Goal: Task Accomplishment & Management: Manage account settings

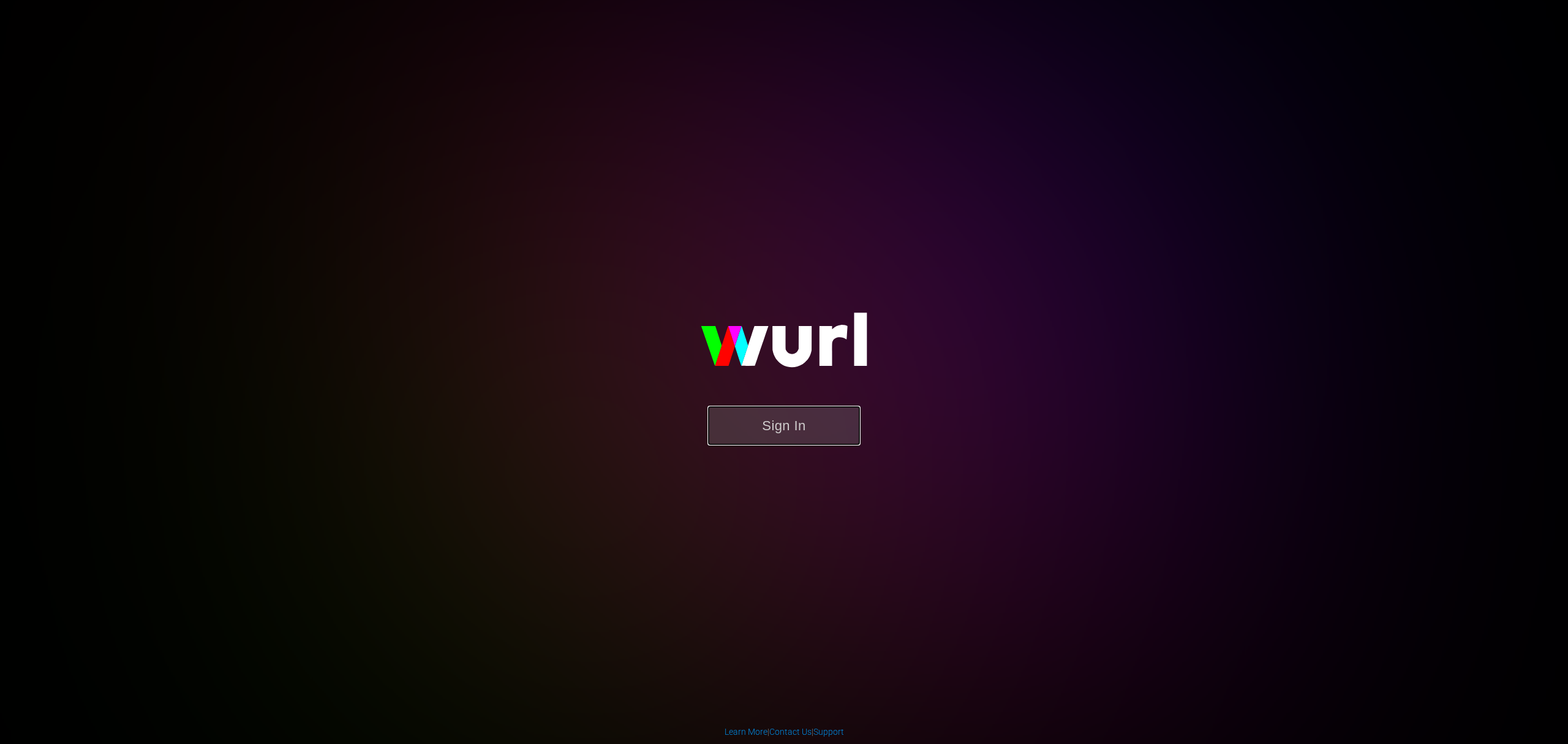
click at [782, 420] on button "Sign In" at bounding box center [784, 426] width 153 height 40
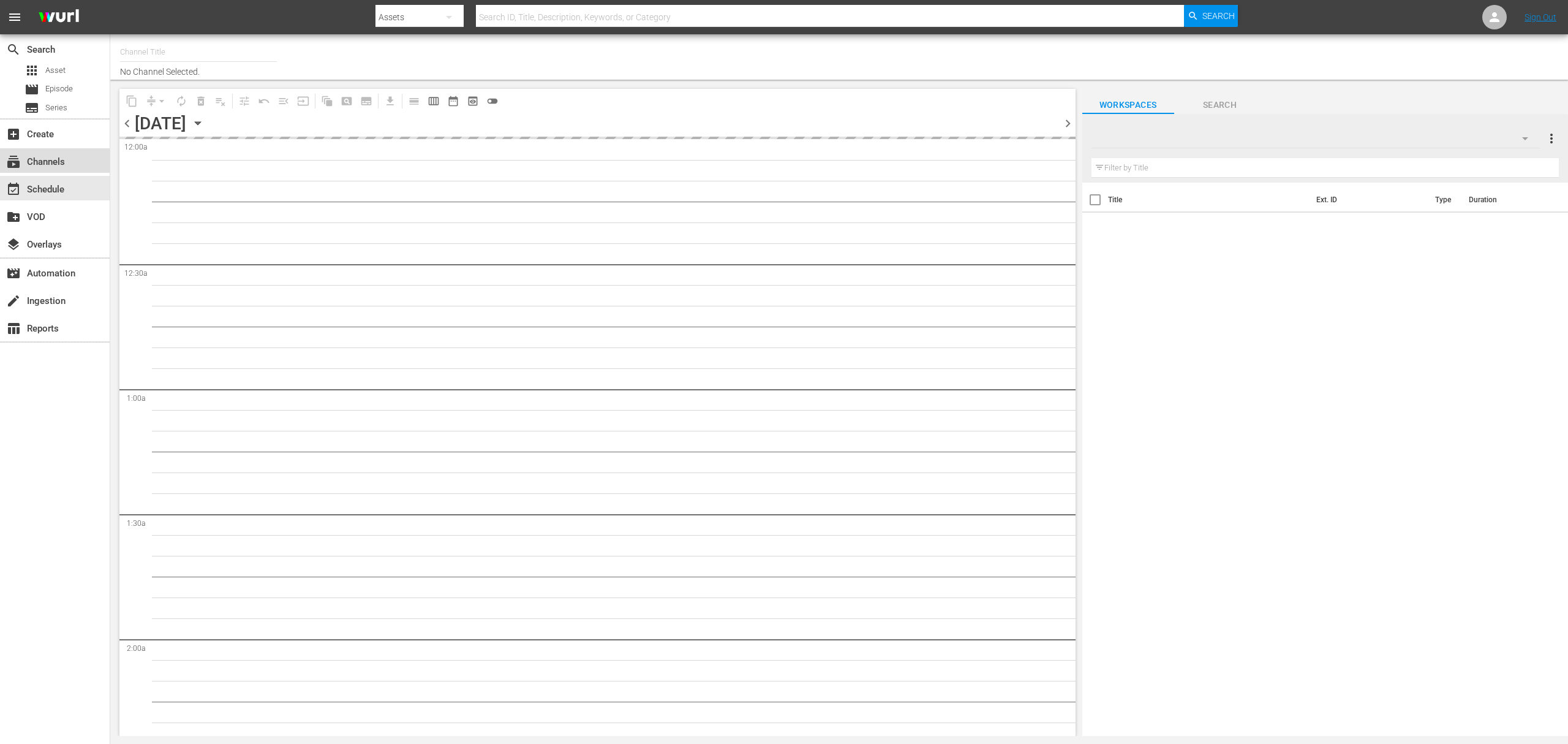
click at [54, 165] on div "subscriptions Channels" at bounding box center [34, 160] width 68 height 11
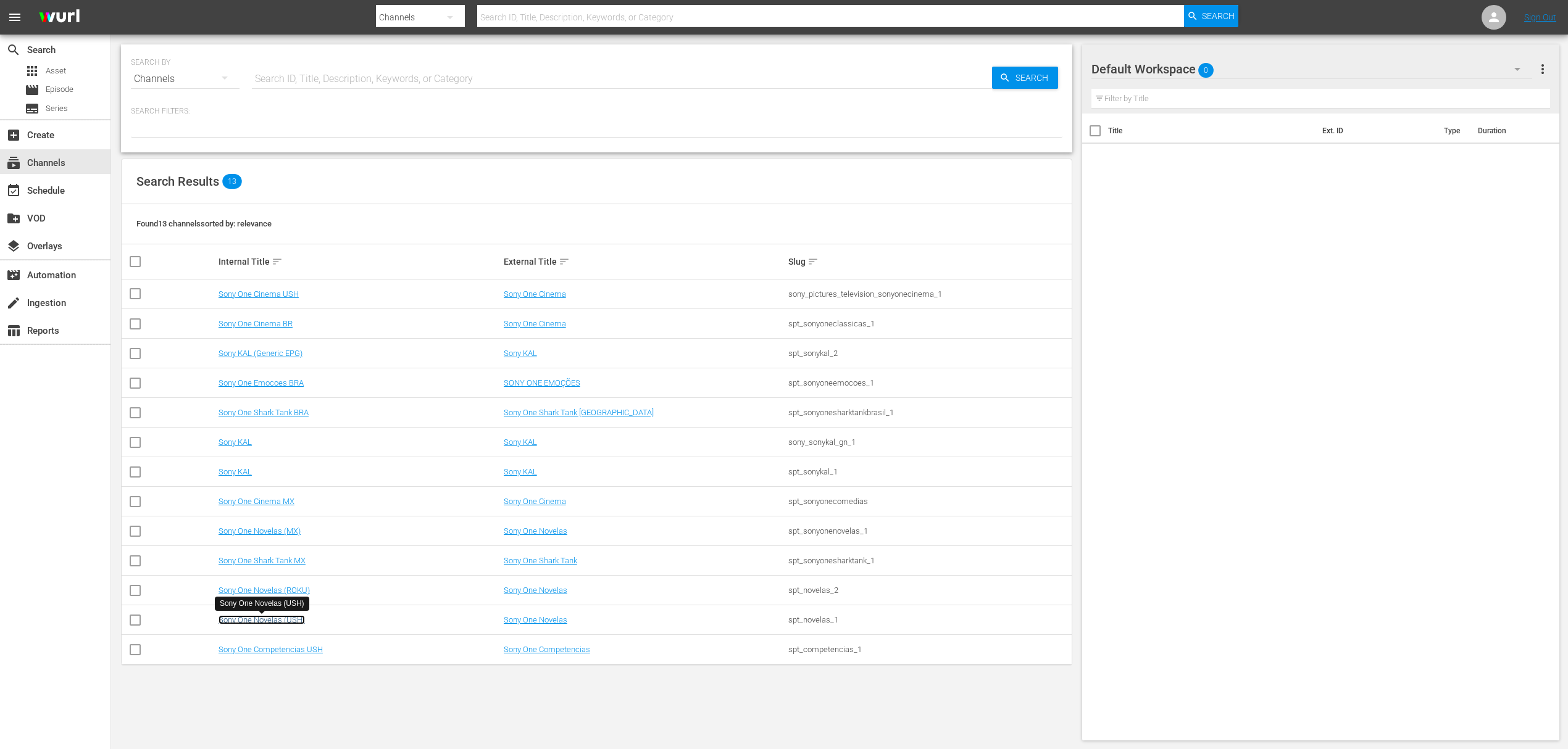
click at [287, 620] on link "Sony One Novelas (USH)" at bounding box center [262, 620] width 87 height 10
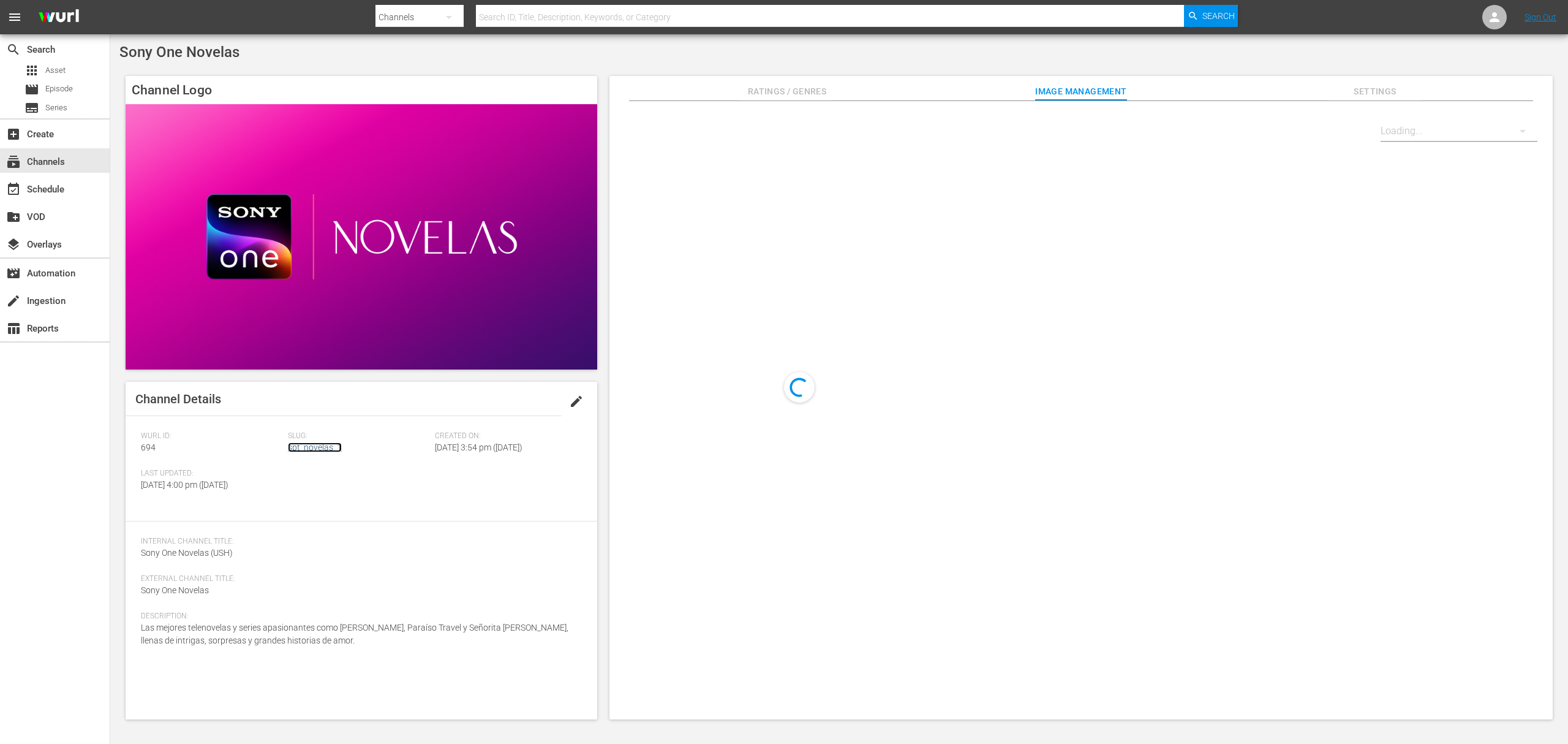
click at [319, 447] on link "spt_novelas_1" at bounding box center [315, 447] width 54 height 9
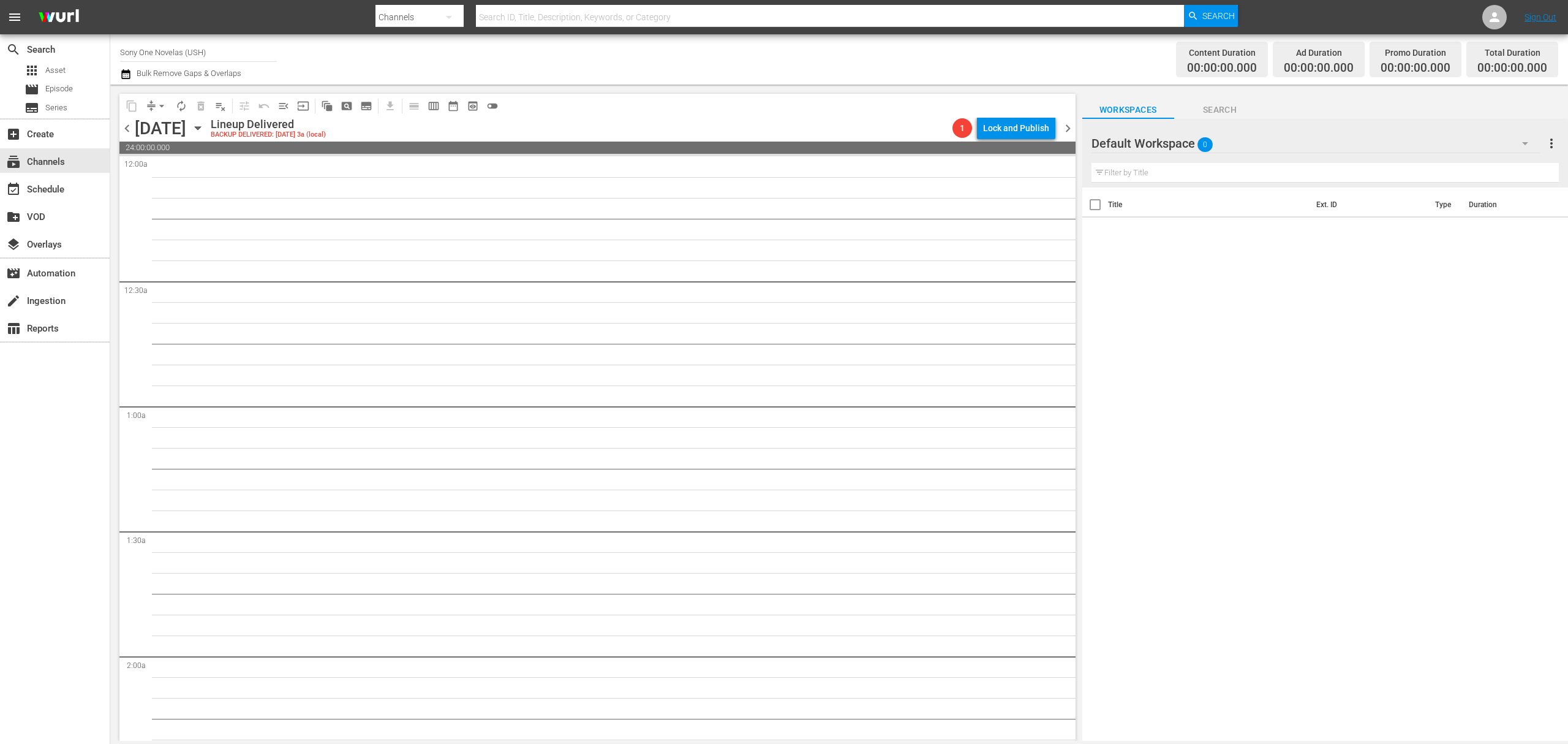
click at [127, 71] on icon "button" at bounding box center [126, 74] width 9 height 9
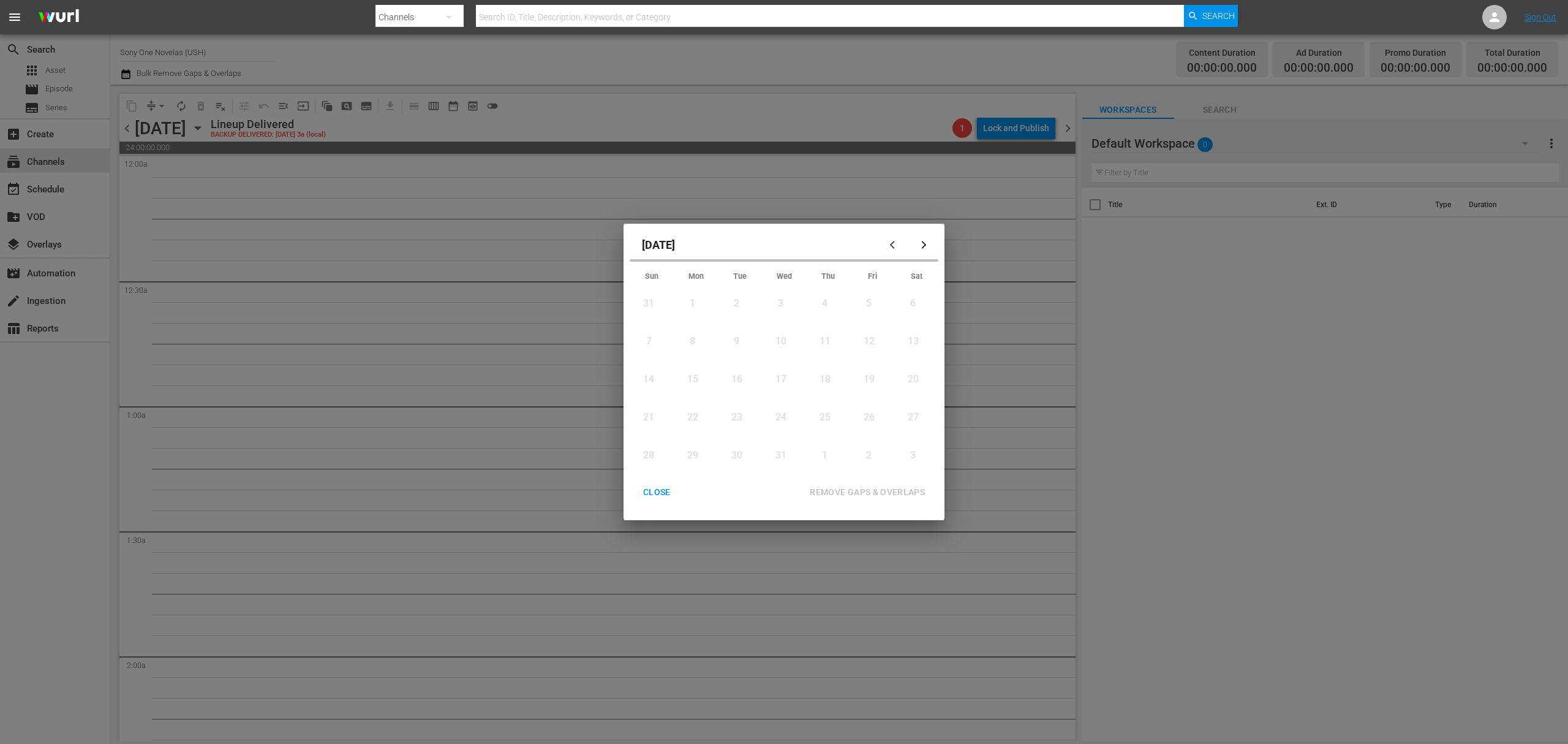
click at [674, 248] on div "January 2024" at bounding box center [755, 244] width 250 height 29
click at [920, 244] on icon "button" at bounding box center [924, 245] width 9 height 9
click at [924, 246] on icon "button" at bounding box center [923, 245] width 5 height 8
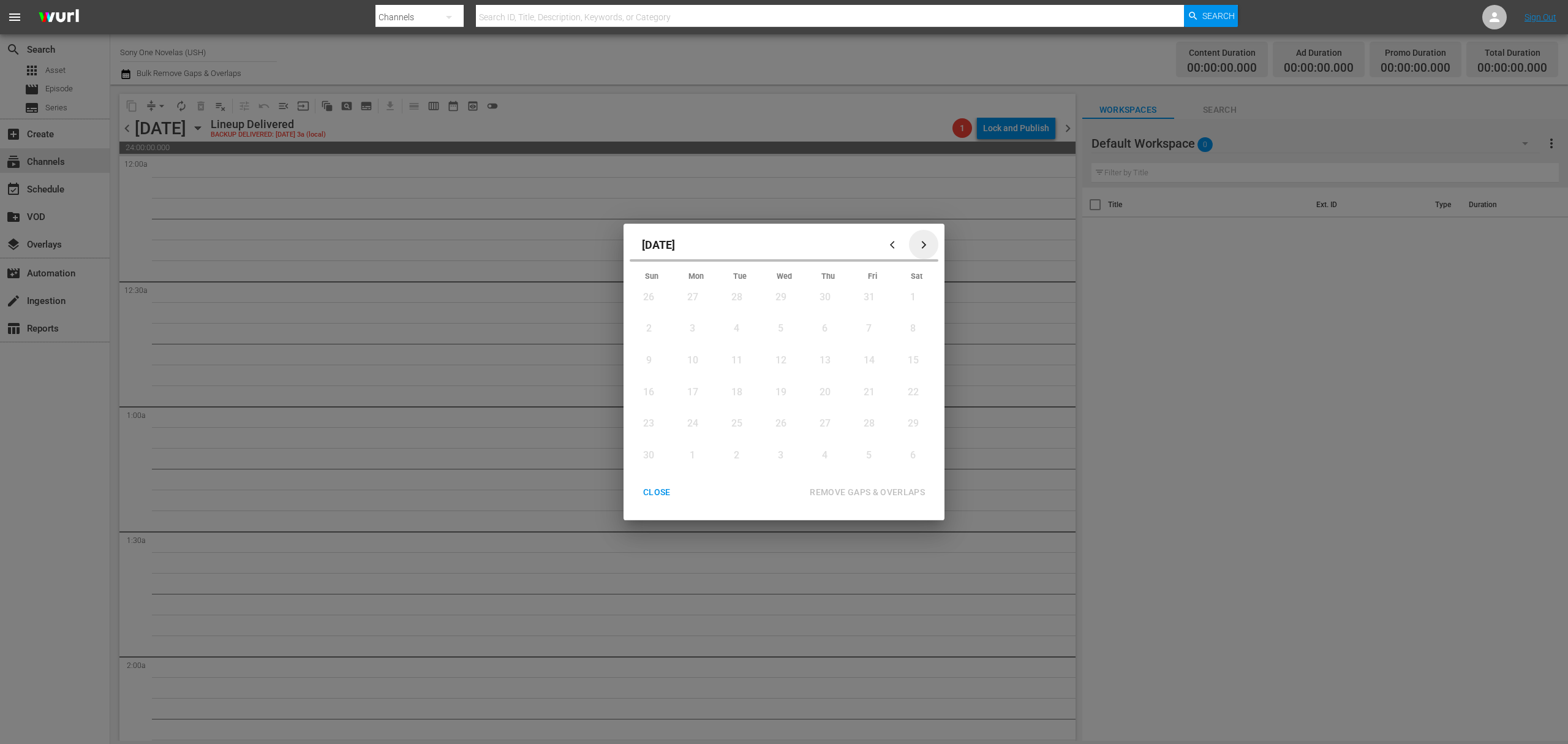
click at [924, 246] on icon "button" at bounding box center [923, 245] width 5 height 8
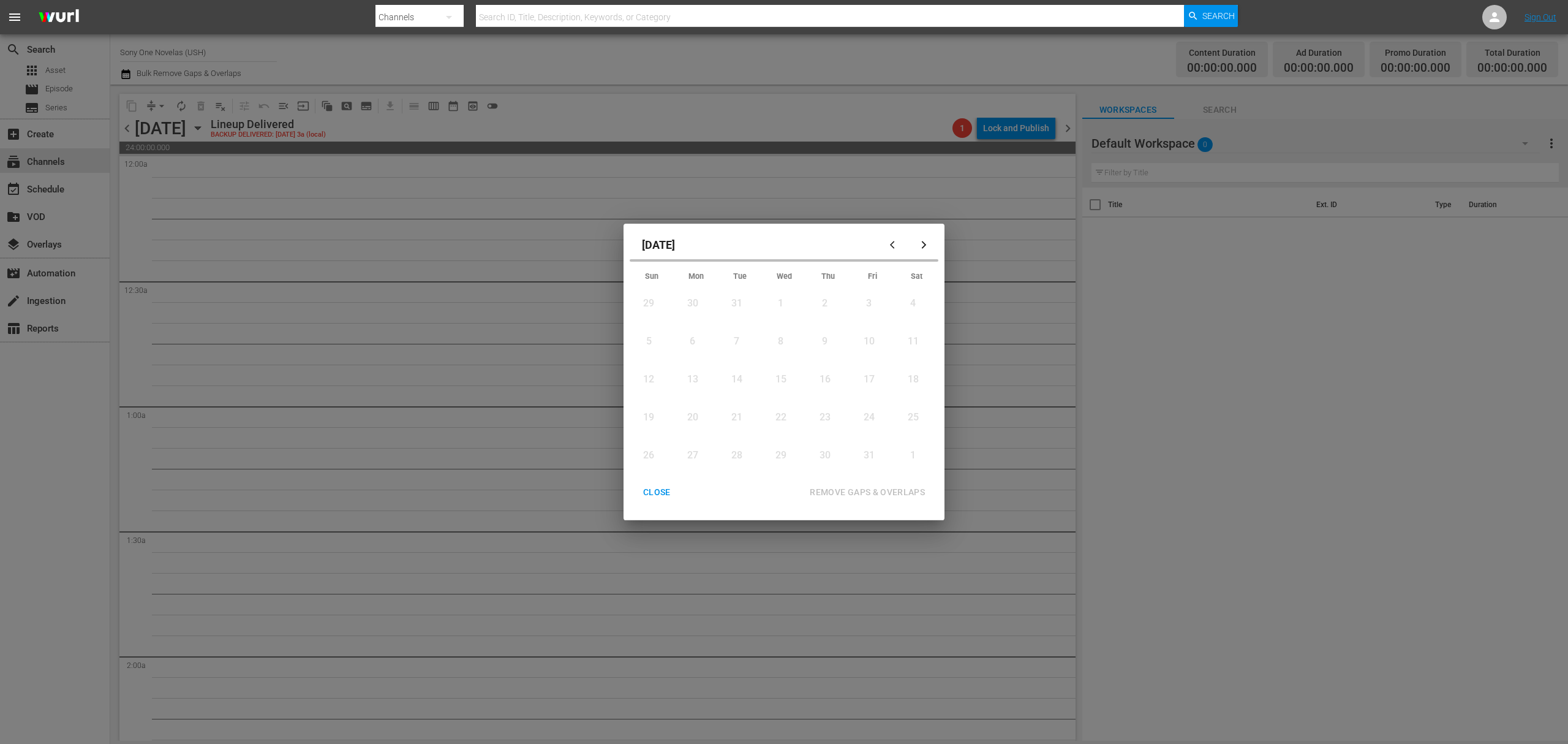
click at [924, 246] on icon "button" at bounding box center [923, 245] width 5 height 8
click at [654, 493] on div "CLOSE" at bounding box center [657, 492] width 47 height 15
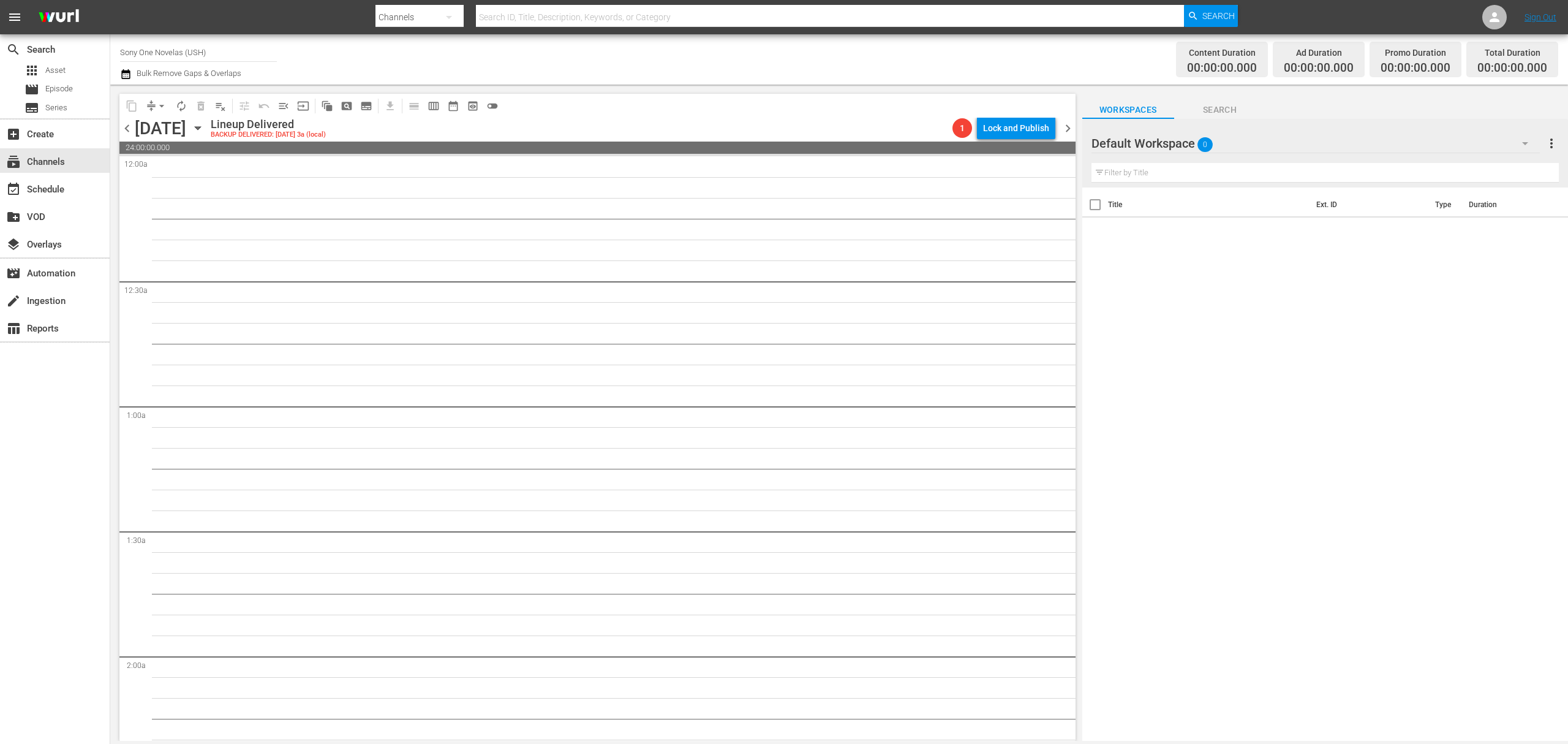
click at [205, 133] on icon "button" at bounding box center [197, 128] width 14 height 14
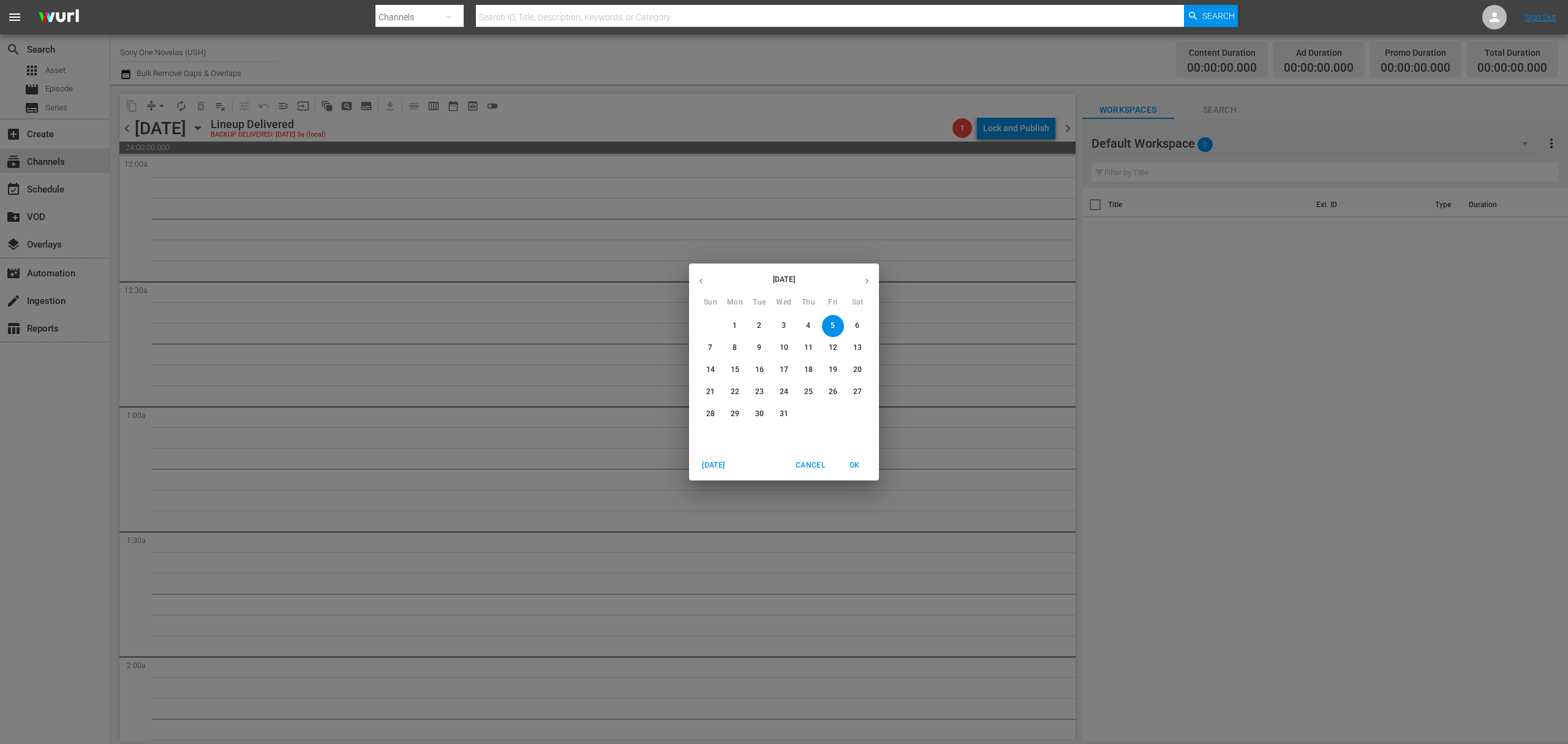
click at [803, 281] on p "January 2024" at bounding box center [784, 279] width 142 height 11
click at [862, 280] on button "button" at bounding box center [867, 281] width 24 height 24
click at [763, 280] on p "February 2024" at bounding box center [784, 279] width 142 height 11
click at [706, 469] on span "Today" at bounding box center [714, 466] width 29 height 13
click at [734, 365] on p "15" at bounding box center [736, 369] width 9 height 10
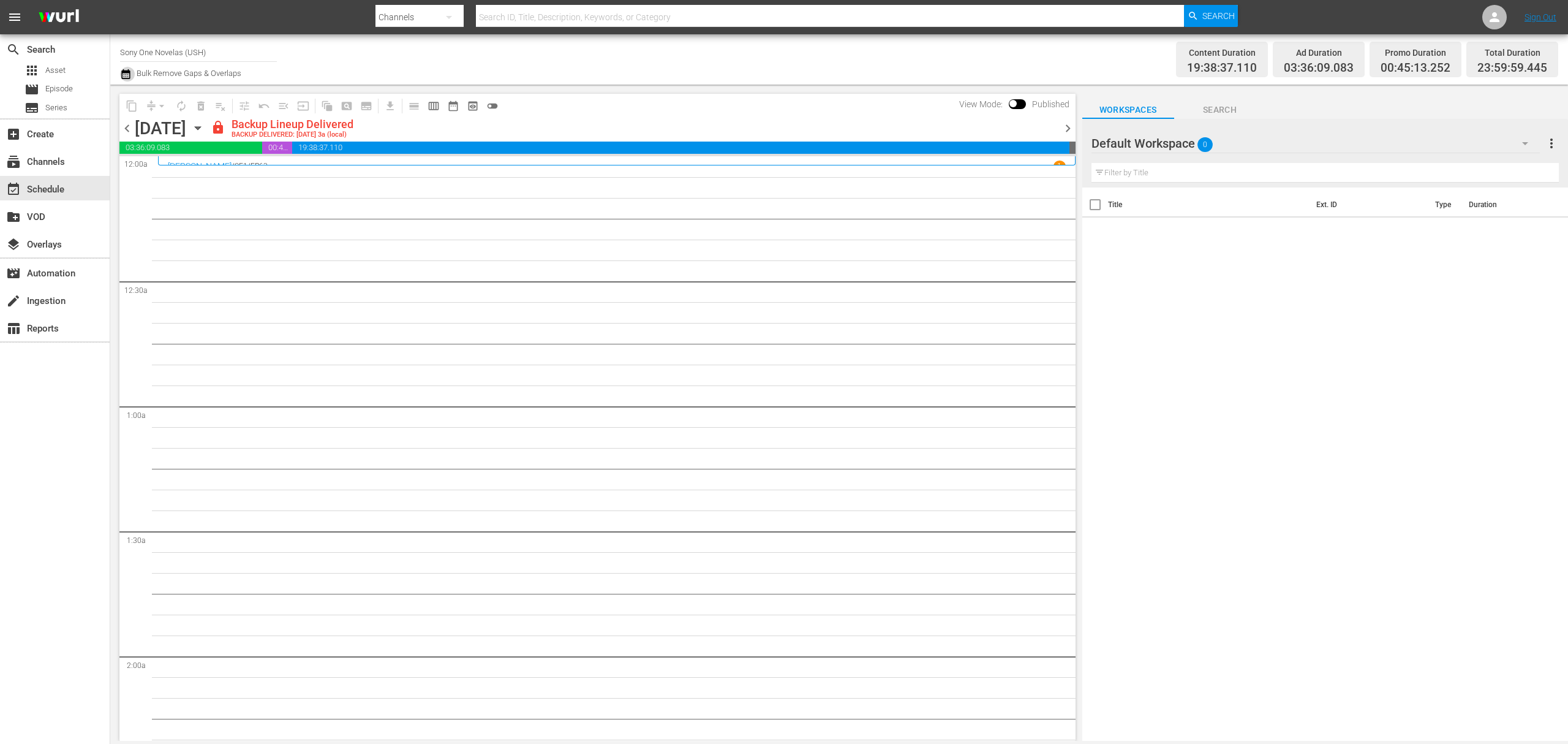
click at [124, 72] on icon "button" at bounding box center [126, 74] width 9 height 9
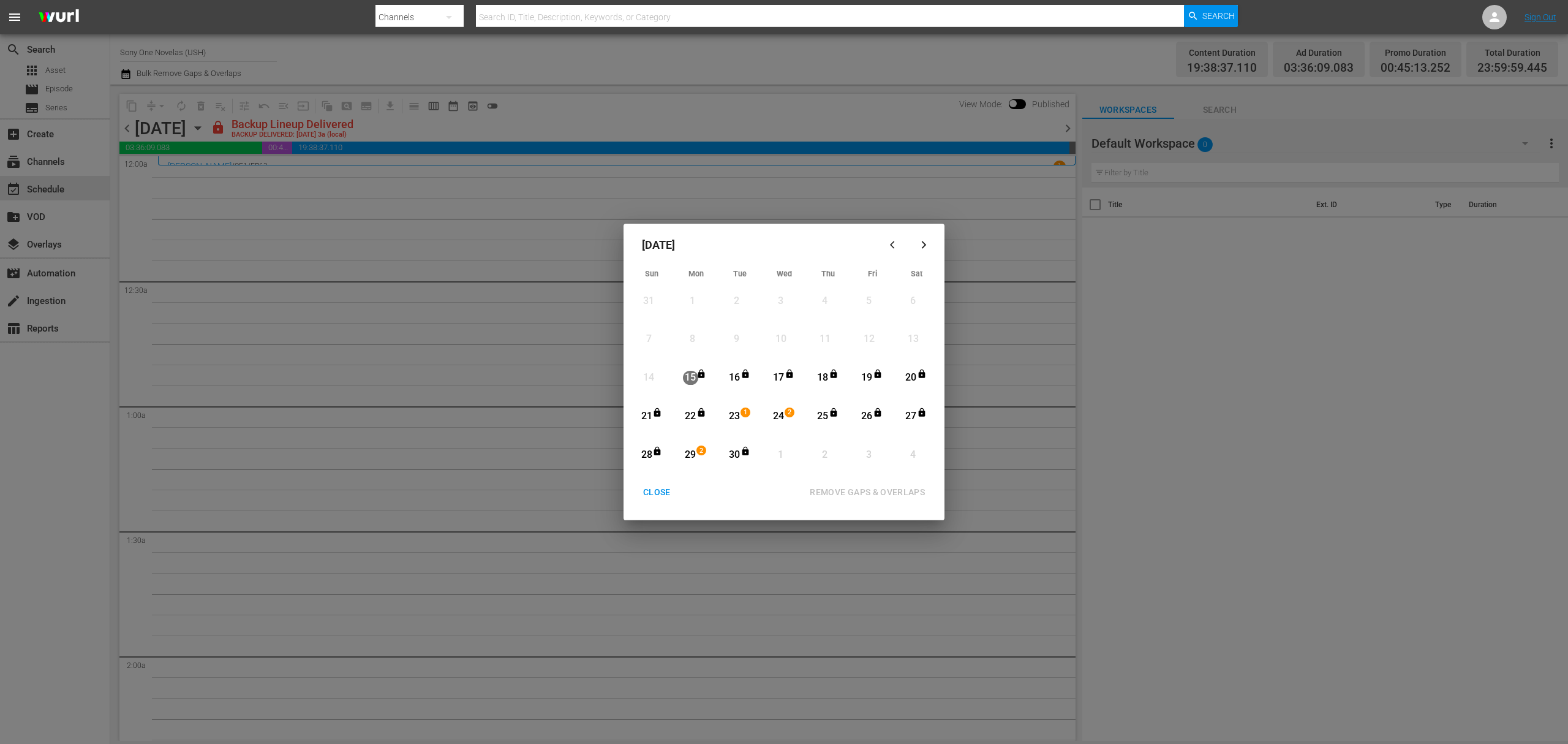
click at [650, 493] on div "CLOSE" at bounding box center [657, 492] width 47 height 15
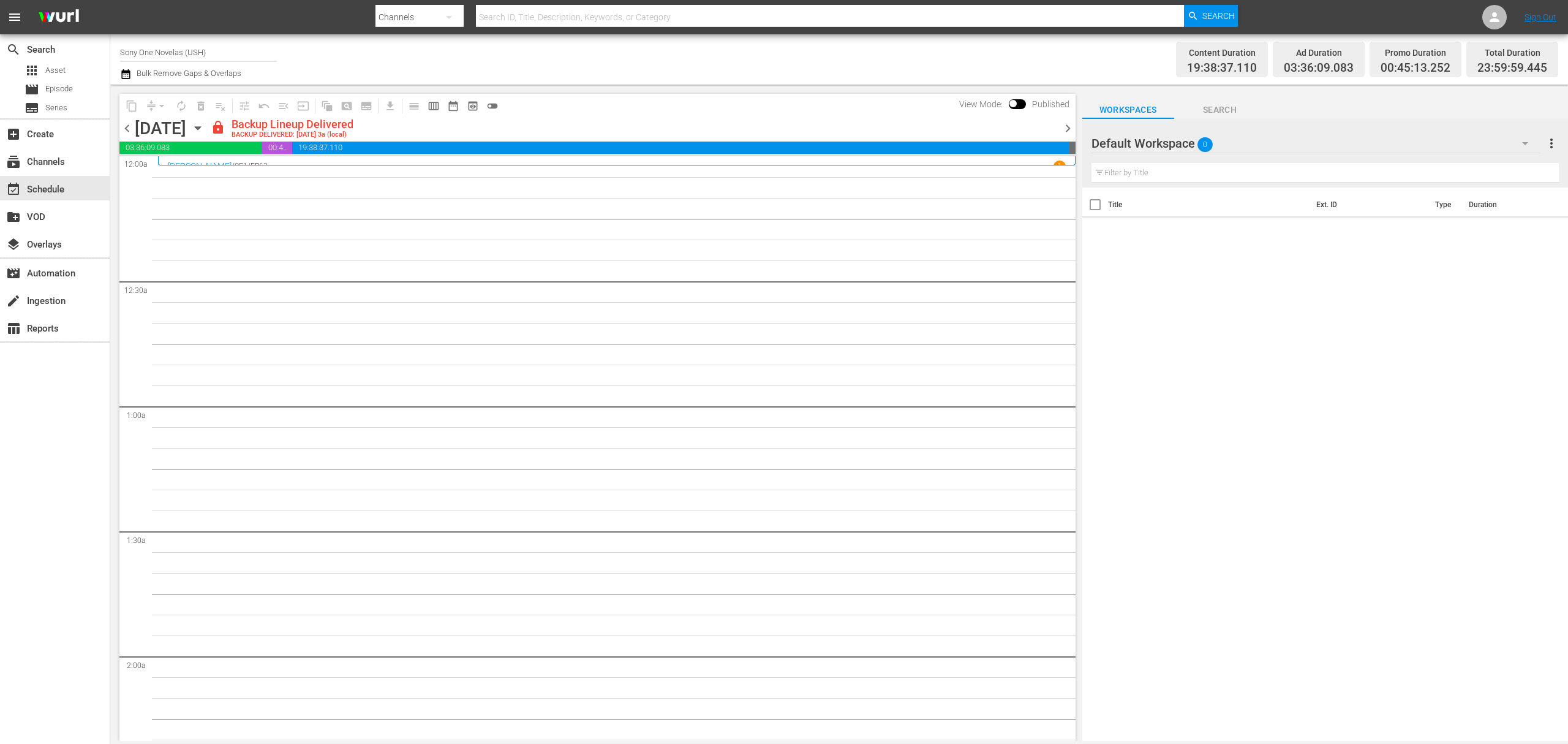
click at [1067, 128] on span "chevron_right" at bounding box center [1068, 128] width 15 height 15
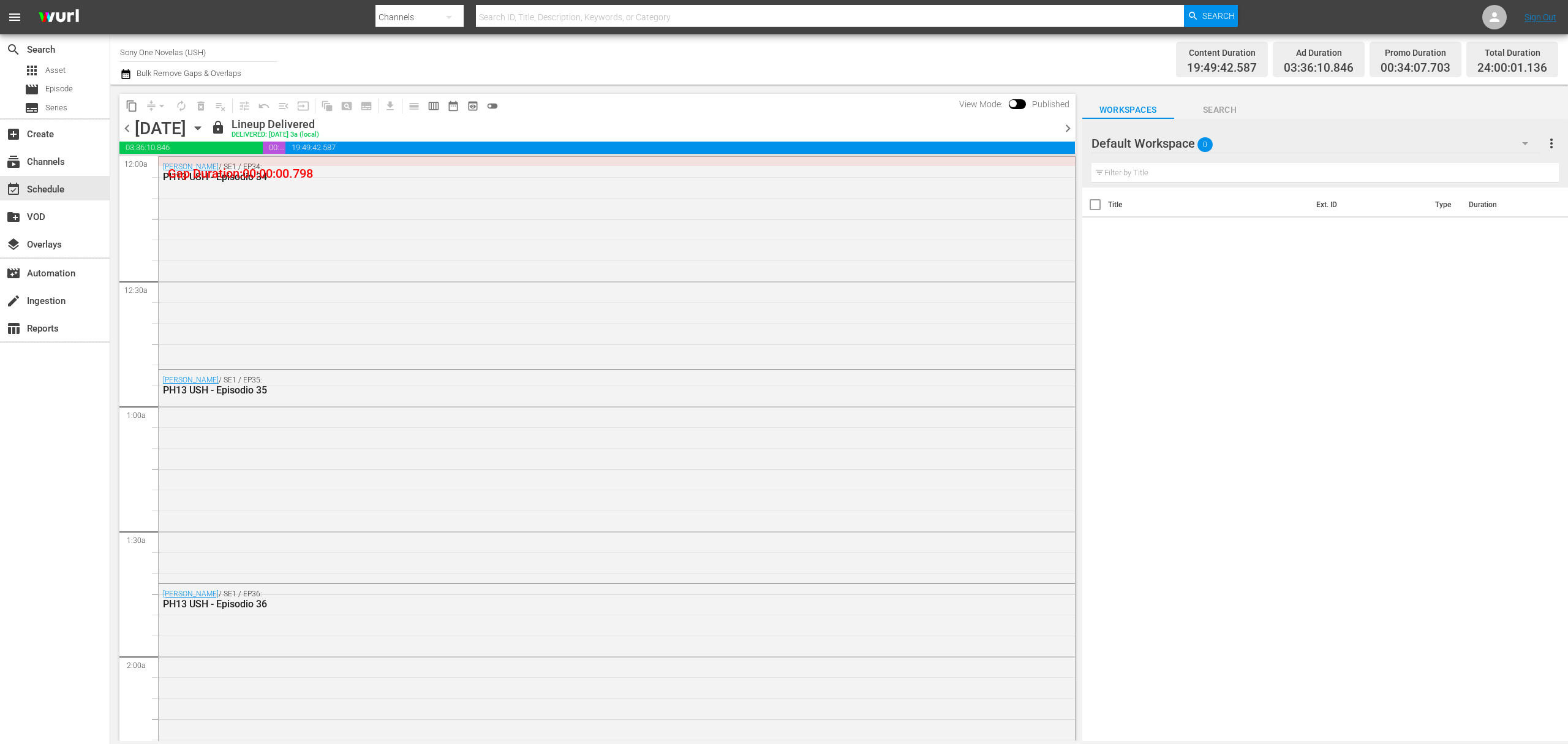
click at [745, 103] on div "content_copy compress arrow_drop_down autorenew_outlined delete_forever_outline…" at bounding box center [597, 106] width 956 height 24
click at [1494, 15] on icon at bounding box center [1494, 17] width 9 height 9
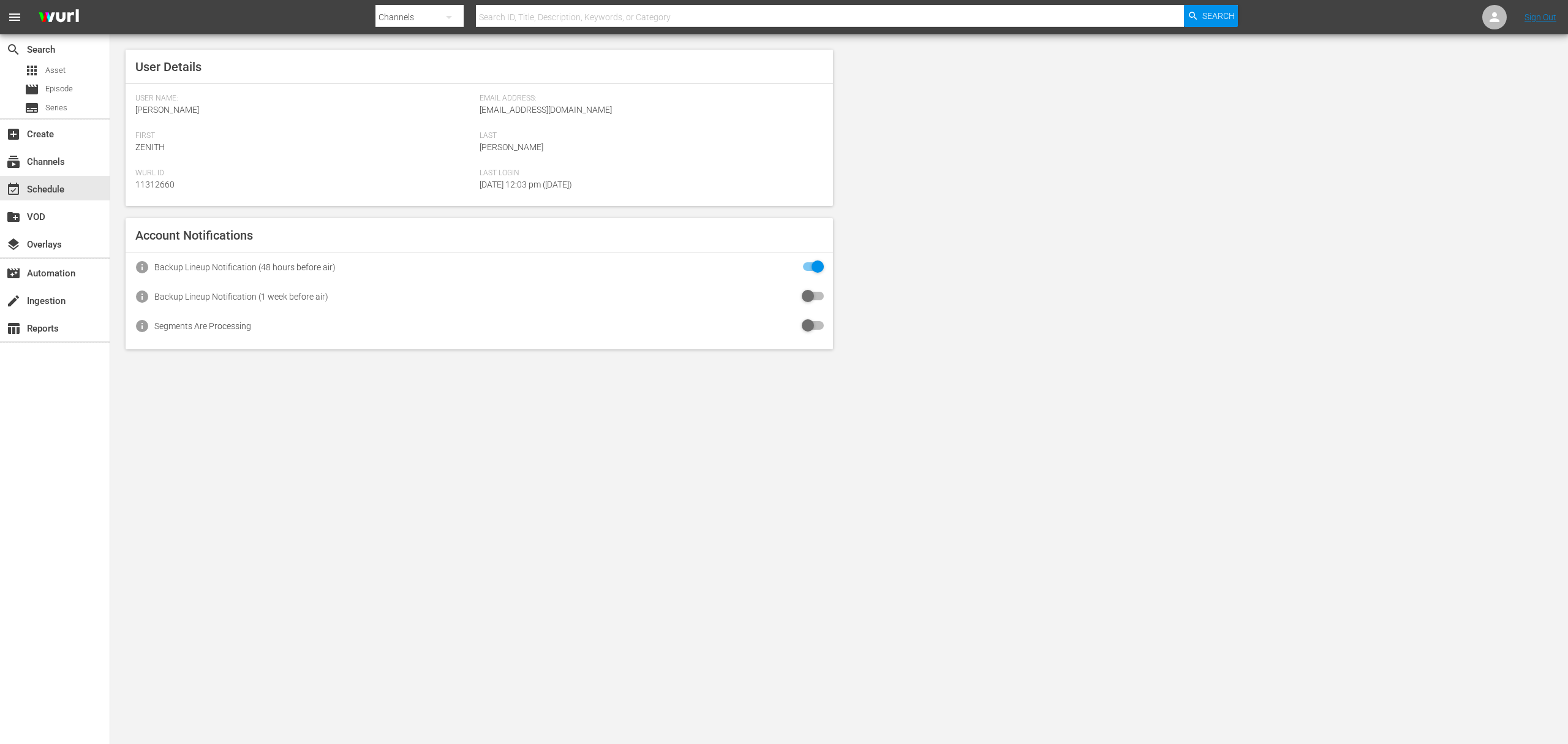
click at [811, 297] on input "checkbox" at bounding box center [810, 297] width 27 height 15
click at [809, 633] on body "menu Search By Channels Search ID, Title, Description, Keywords, or Category Se…" at bounding box center [784, 372] width 1568 height 744
click at [50, 71] on span "Asset" at bounding box center [55, 70] width 20 height 12
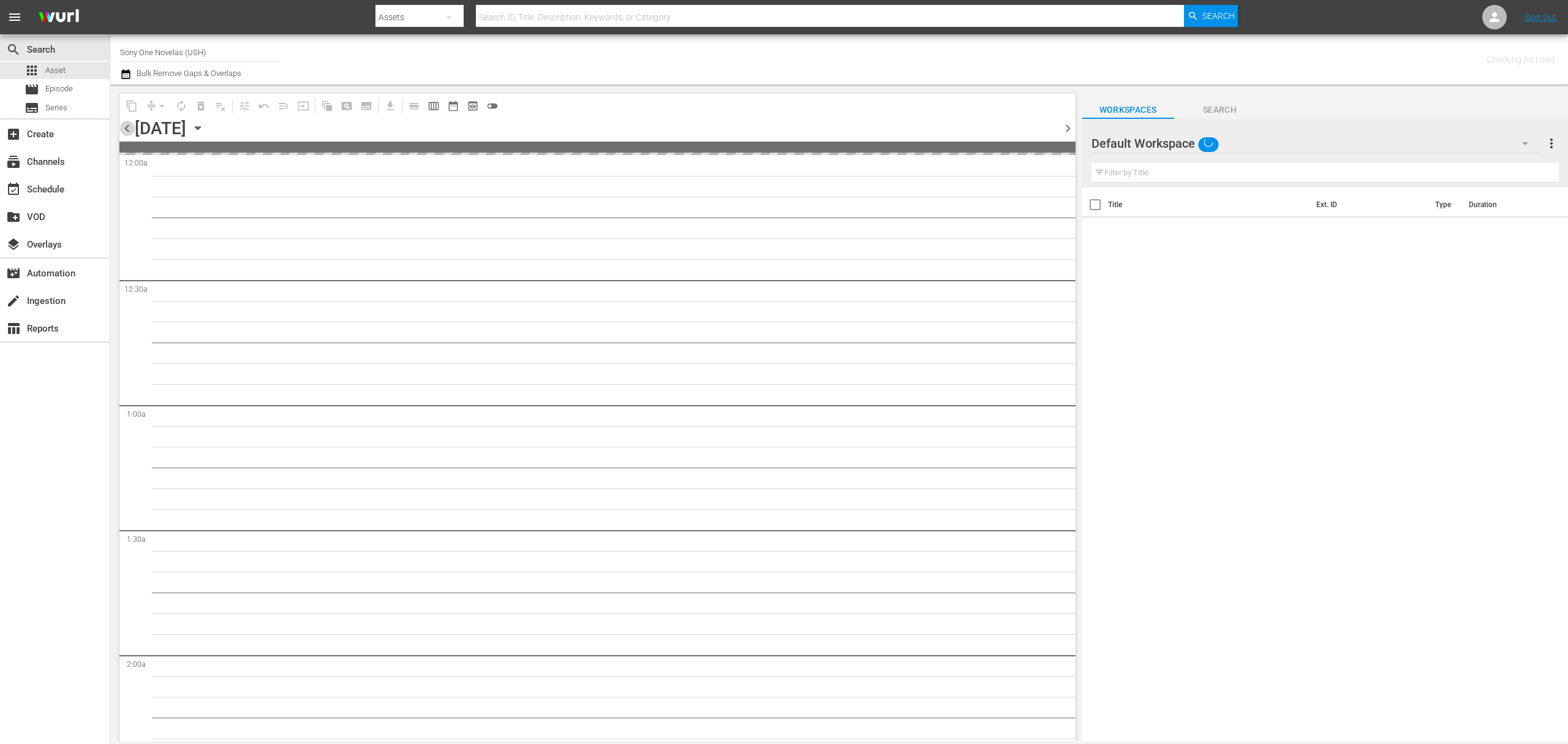
click at [126, 128] on span "chevron_left" at bounding box center [127, 128] width 15 height 15
click at [205, 133] on icon "button" at bounding box center [197, 128] width 14 height 14
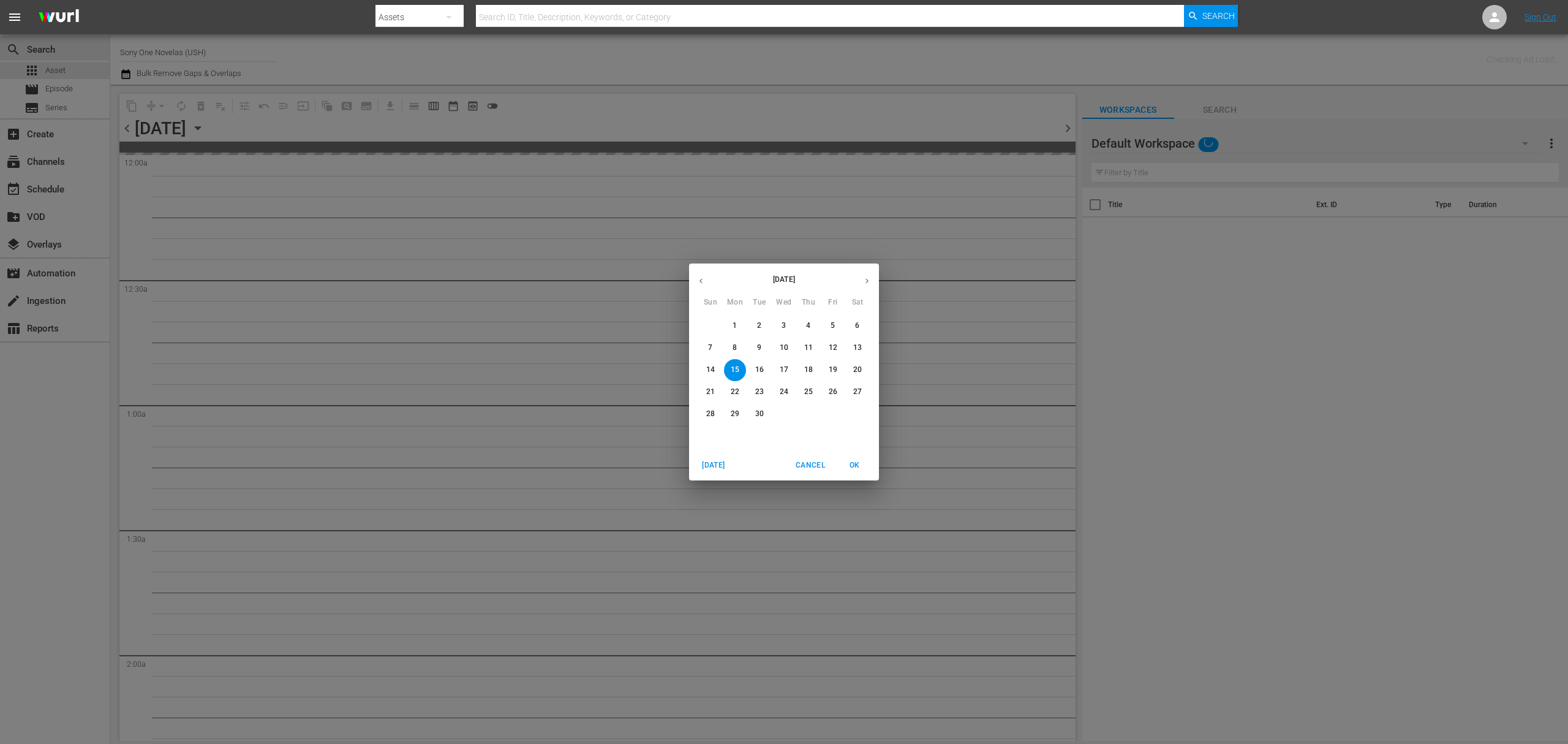
click at [792, 278] on p "September 2025" at bounding box center [784, 279] width 142 height 11
click at [777, 276] on p "September 2025" at bounding box center [784, 279] width 142 height 11
click at [704, 280] on icon "button" at bounding box center [701, 281] width 9 height 9
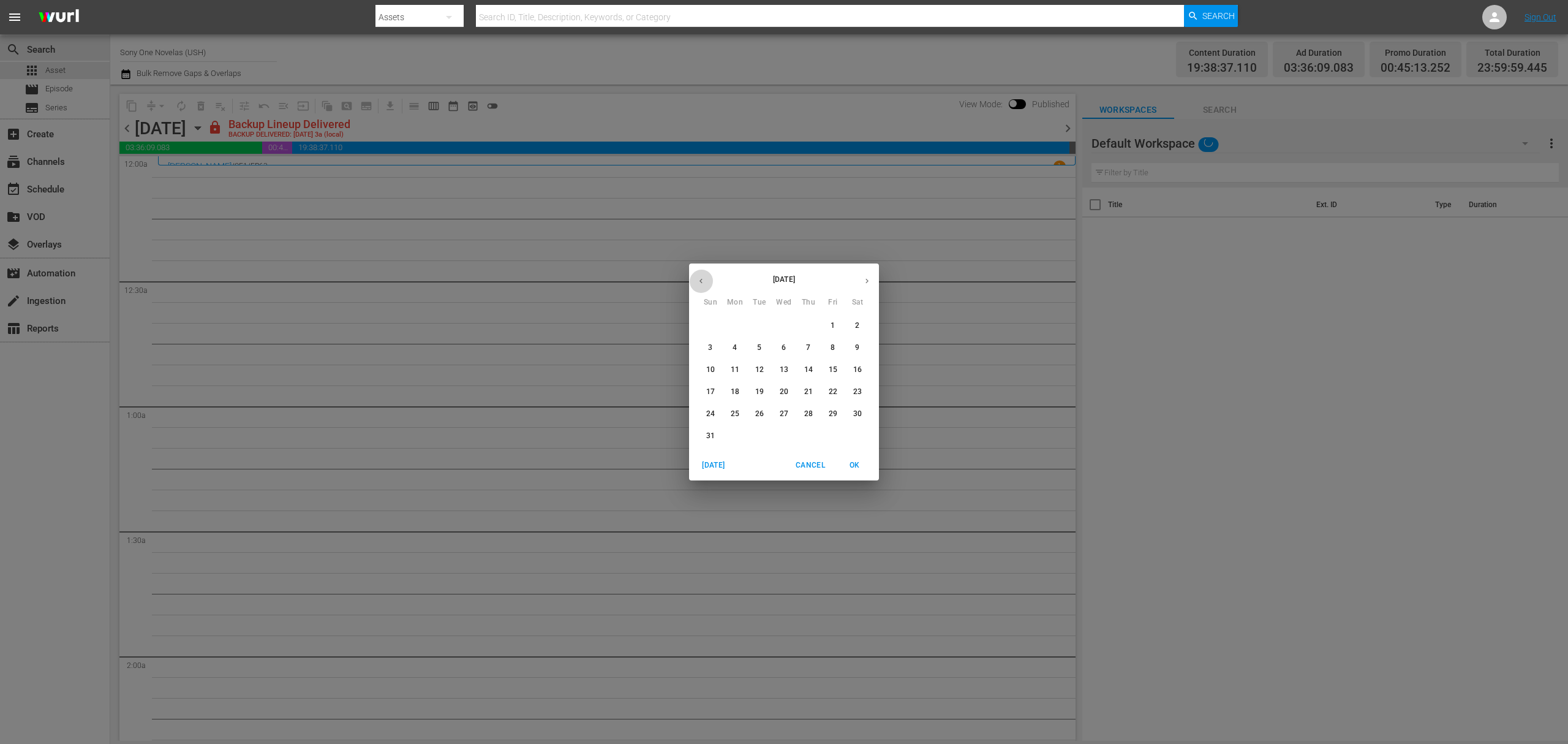
click at [704, 280] on icon "button" at bounding box center [701, 281] width 9 height 9
click at [866, 286] on button "button" at bounding box center [867, 281] width 24 height 24
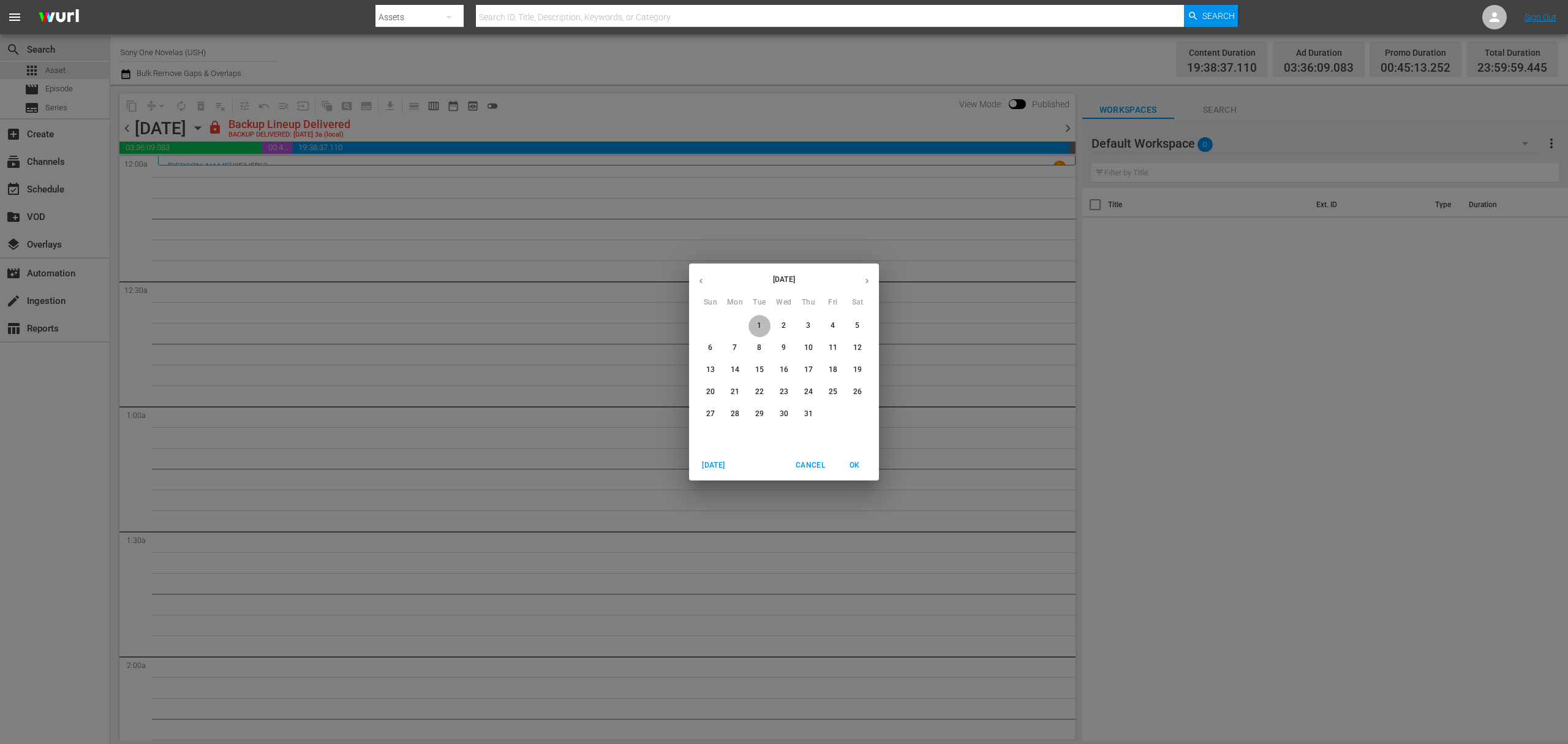
click at [758, 322] on p "1" at bounding box center [760, 326] width 4 height 10
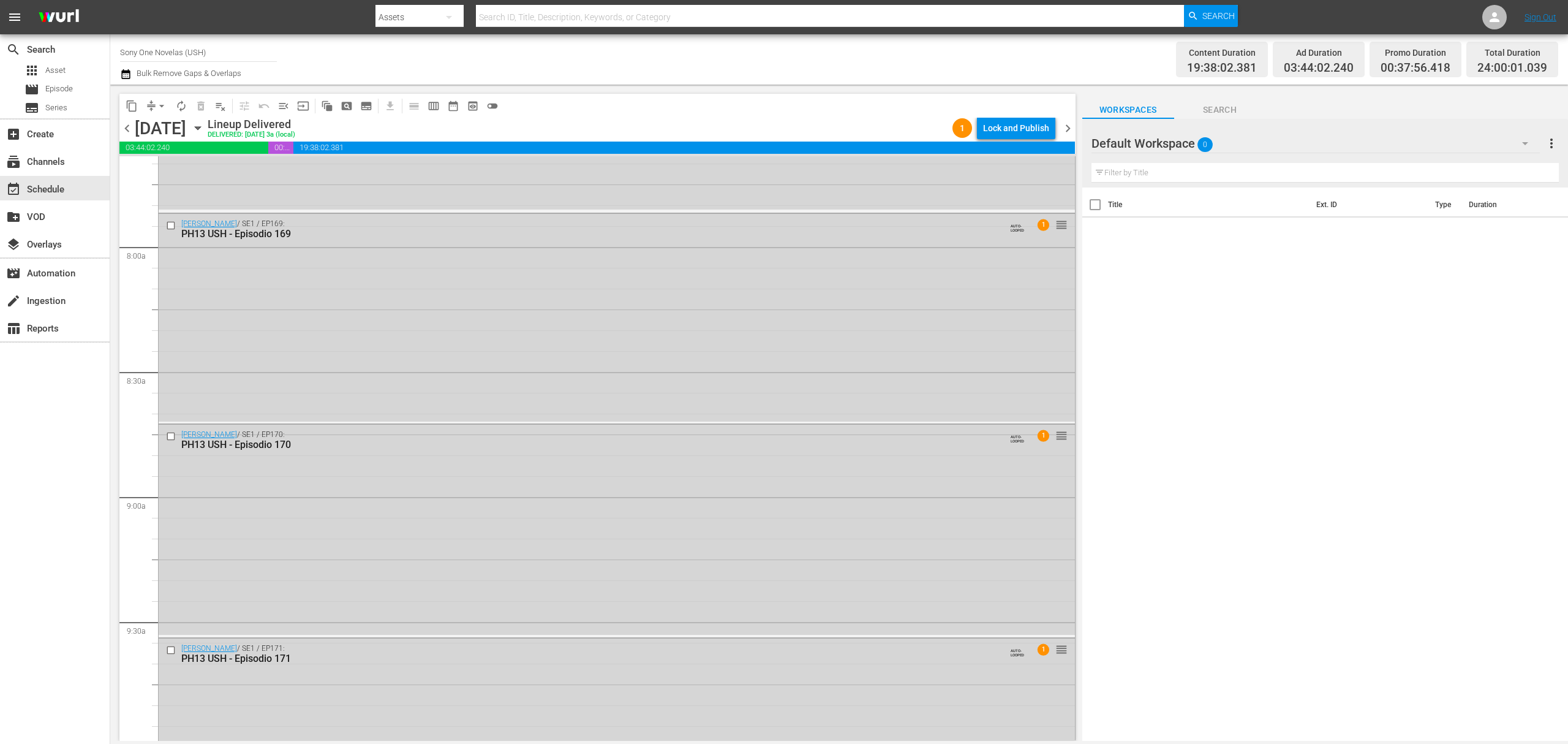
scroll to position [1962, 0]
